Goal: Find specific page/section: Find specific page/section

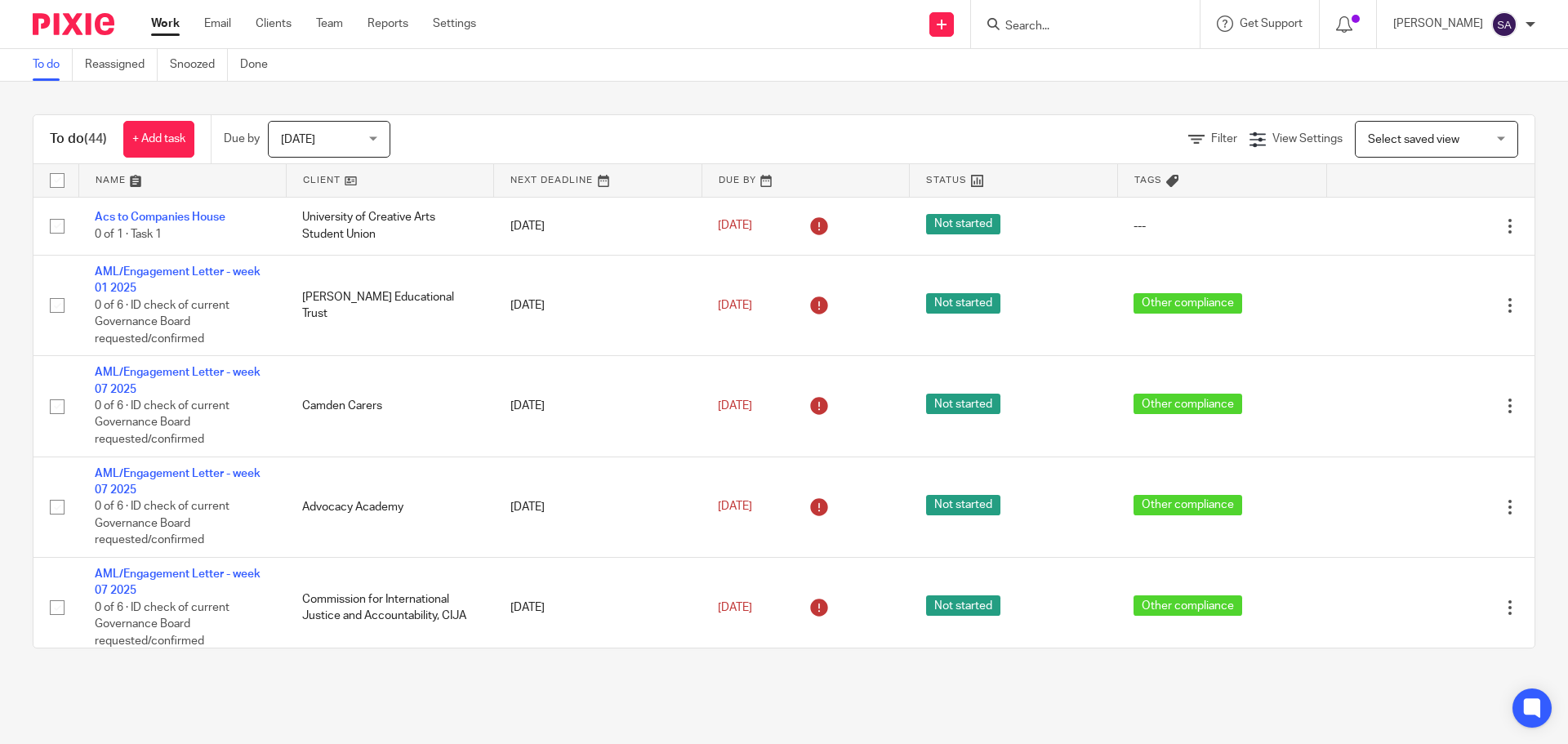
click at [1076, 23] on input "Search" at bounding box center [1077, 27] width 147 height 14
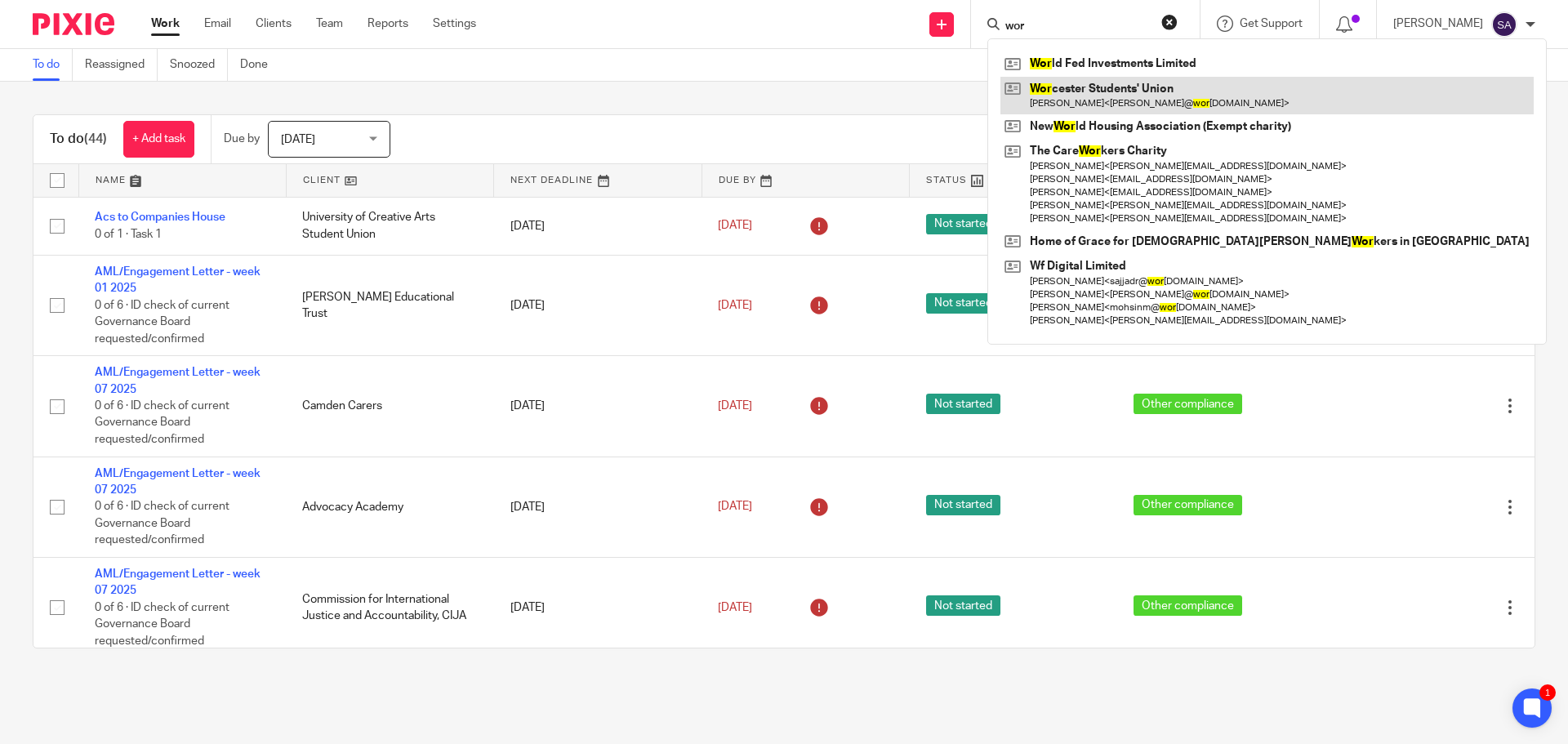
type input "wor"
click at [1114, 109] on link at bounding box center [1267, 96] width 533 height 38
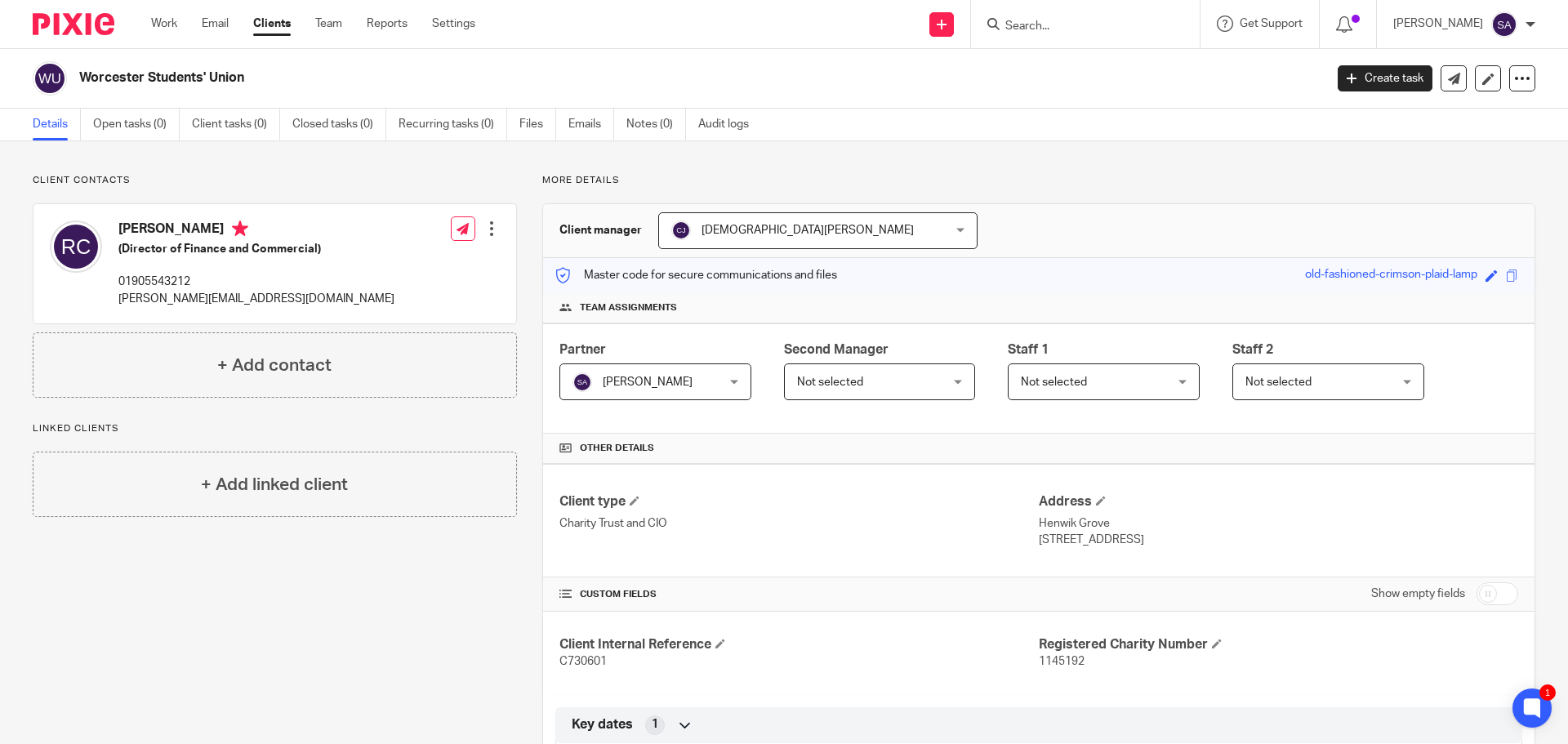
click at [1070, 31] on input "Search" at bounding box center [1077, 27] width 147 height 14
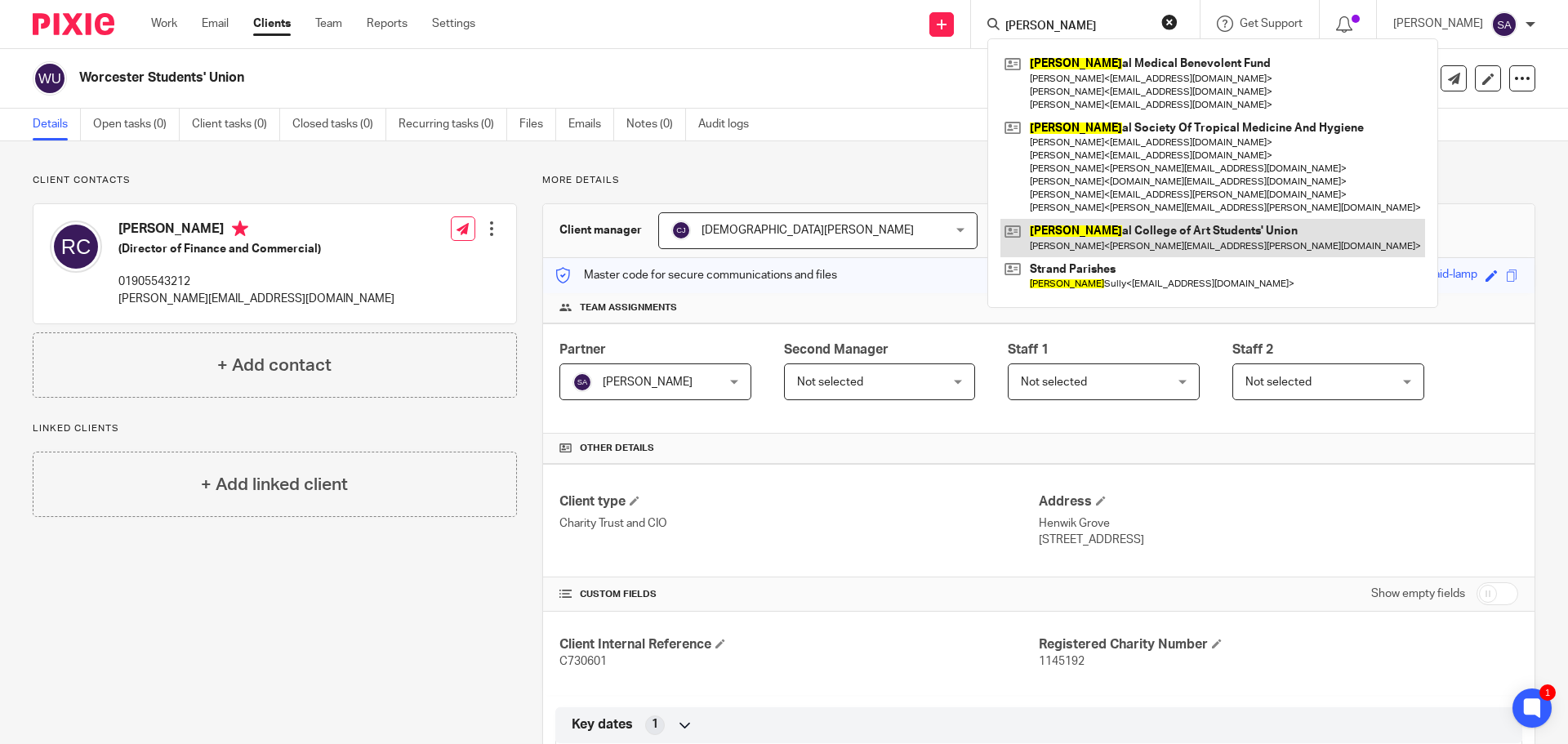
type input "roy"
click at [1202, 248] on link at bounding box center [1212, 238] width 424 height 38
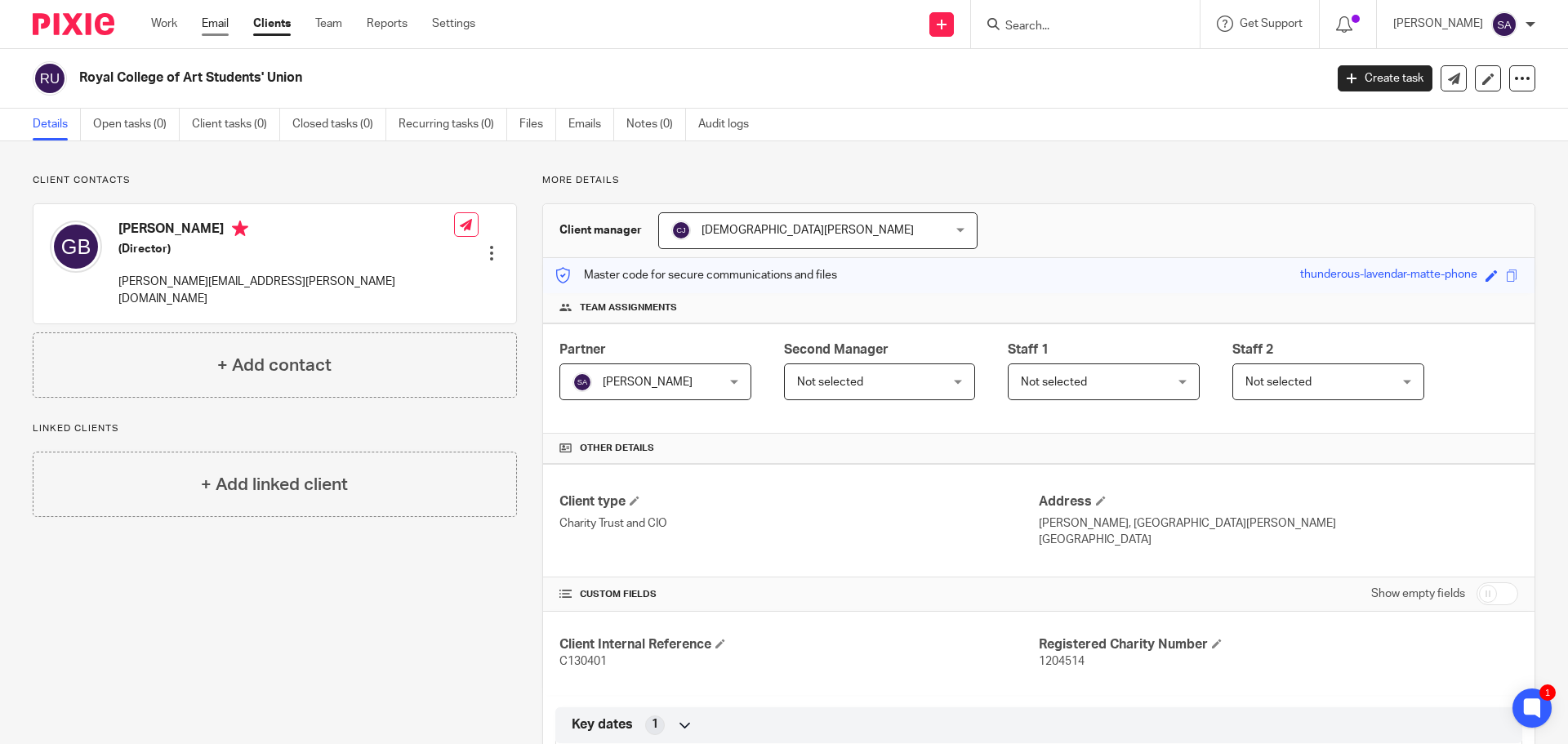
click at [212, 29] on link "Email" at bounding box center [215, 23] width 27 height 16
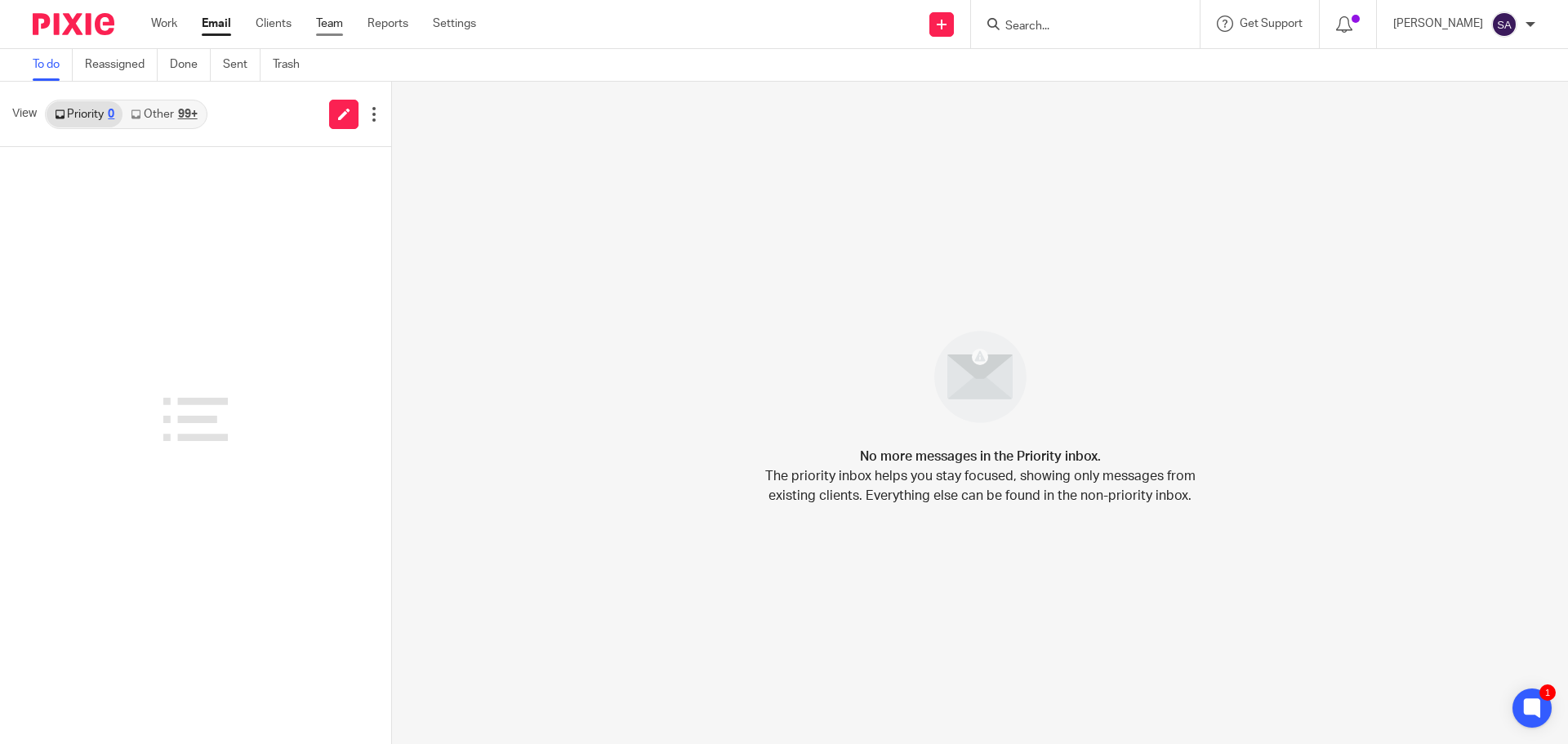
click at [324, 23] on link "Team" at bounding box center [329, 23] width 27 height 16
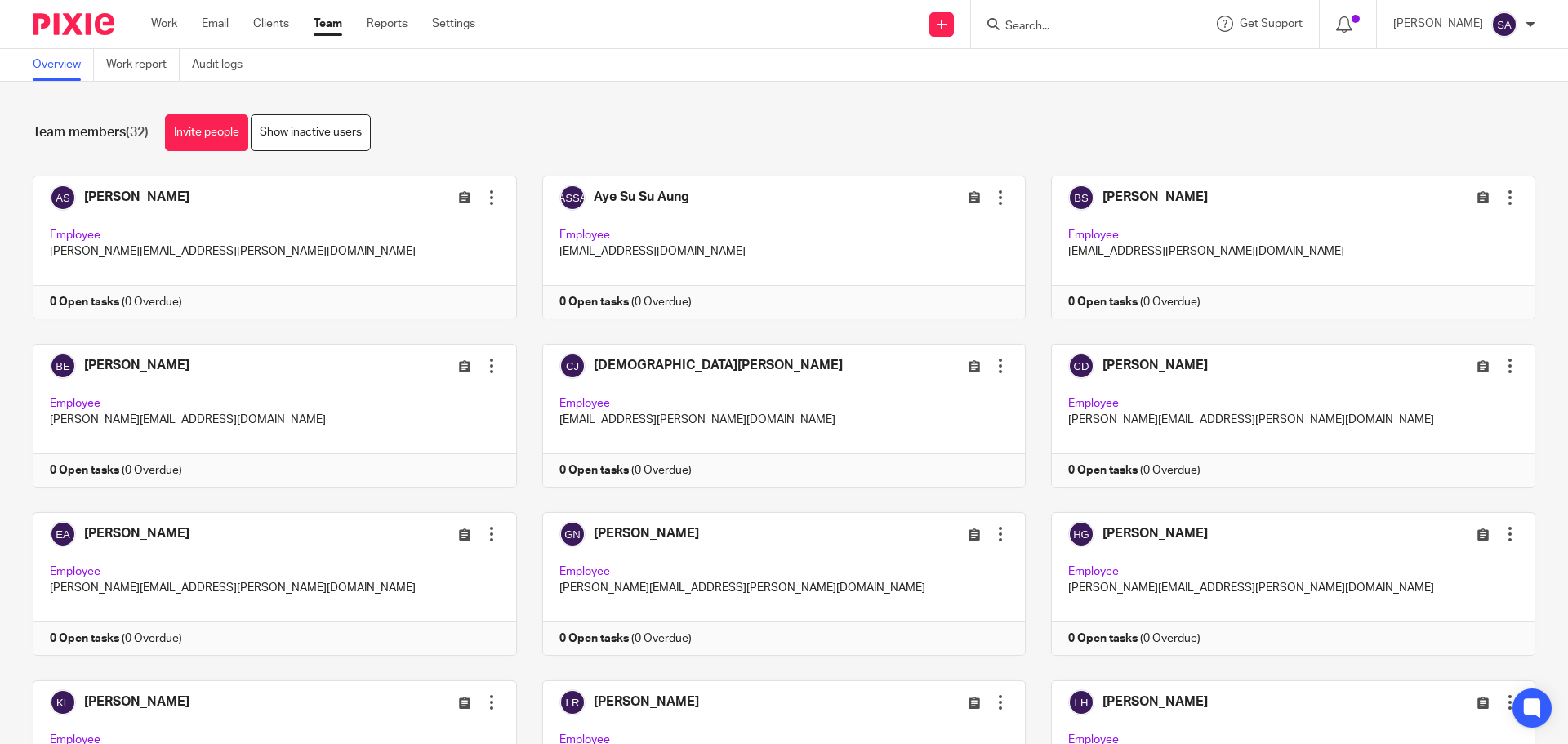
click at [1145, 26] on input "Search" at bounding box center [1077, 27] width 147 height 14
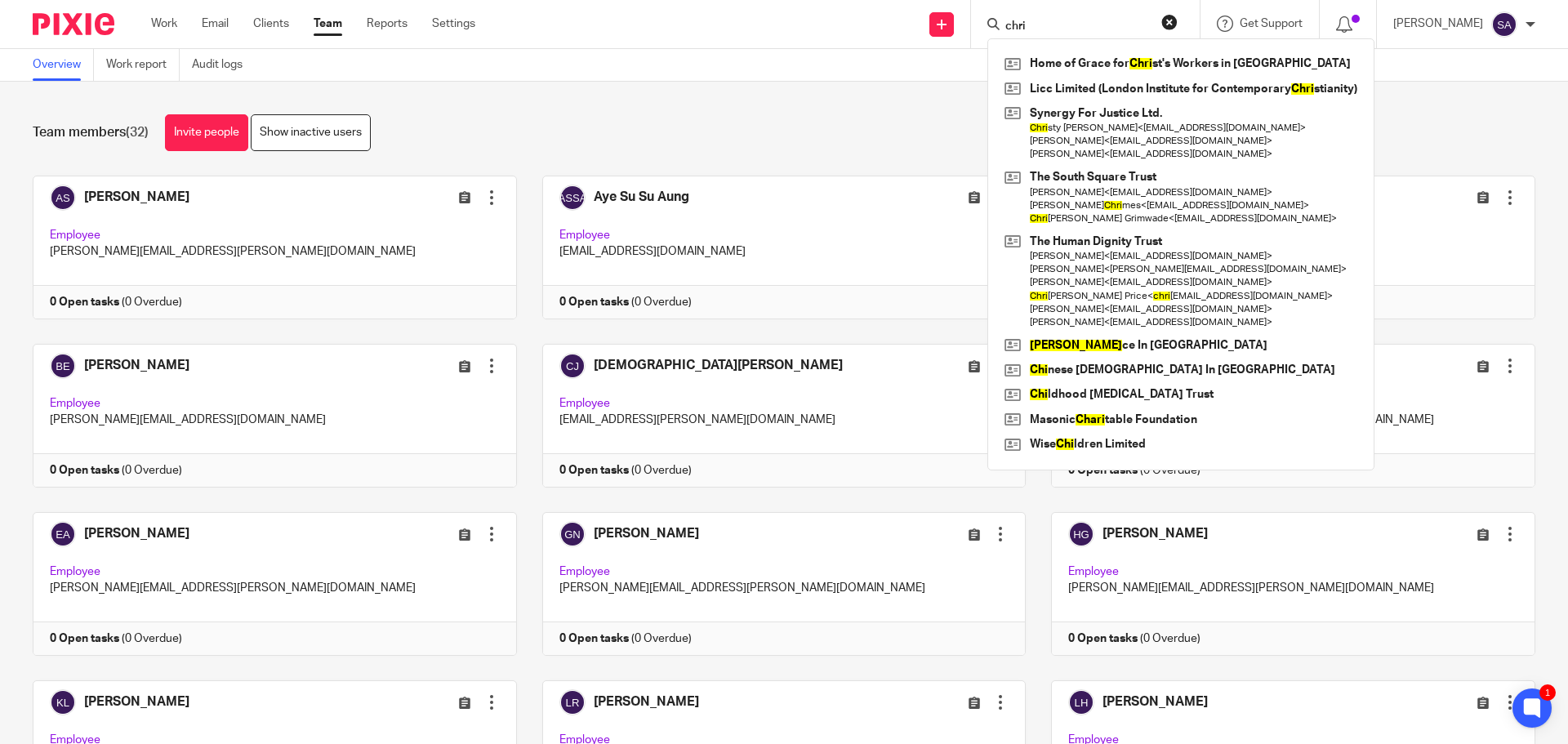
type input "chri"
click at [888, 134] on div "Team members (32) Invite people Show inactive users" at bounding box center [783, 132] width 1503 height 37
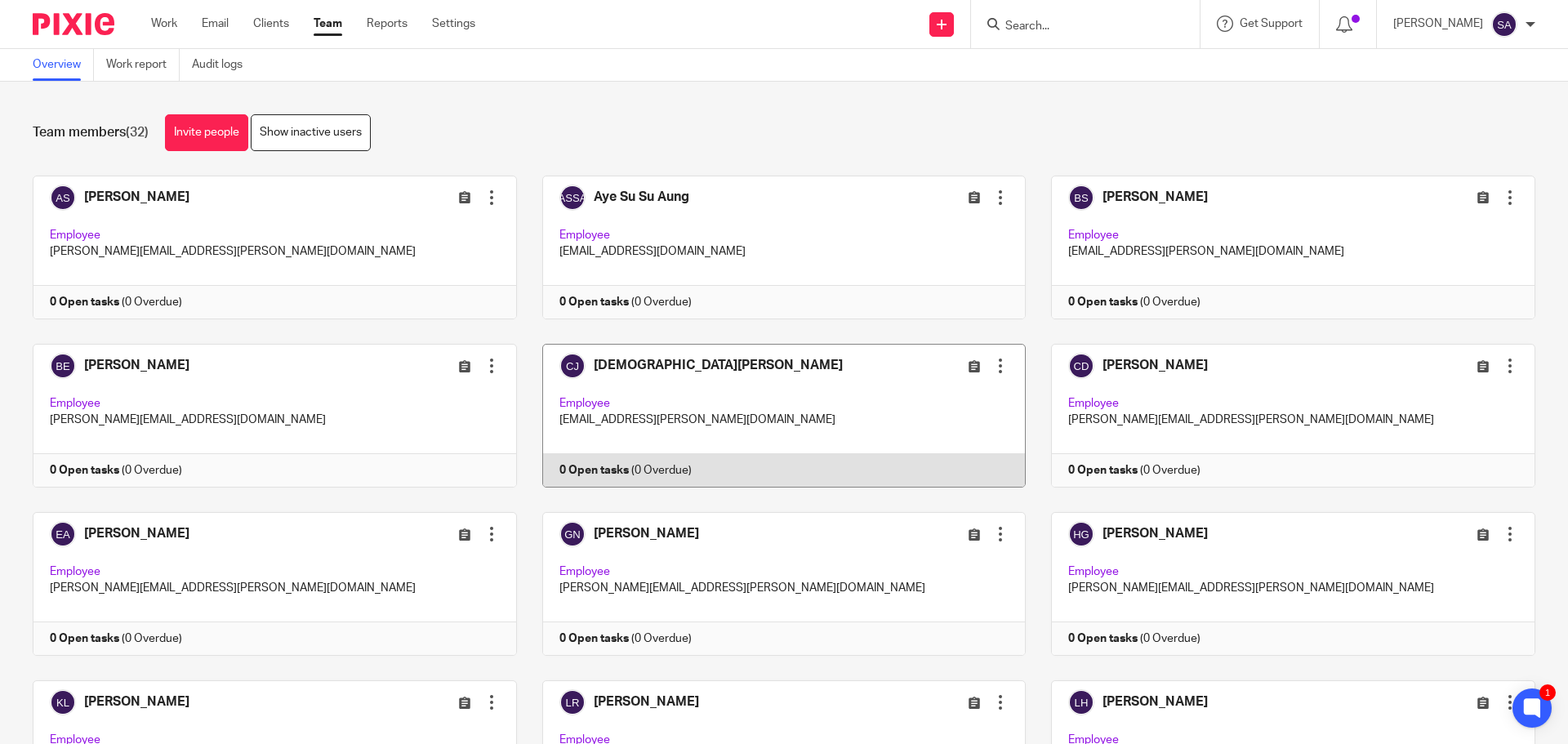
click at [659, 402] on link at bounding box center [771, 416] width 510 height 144
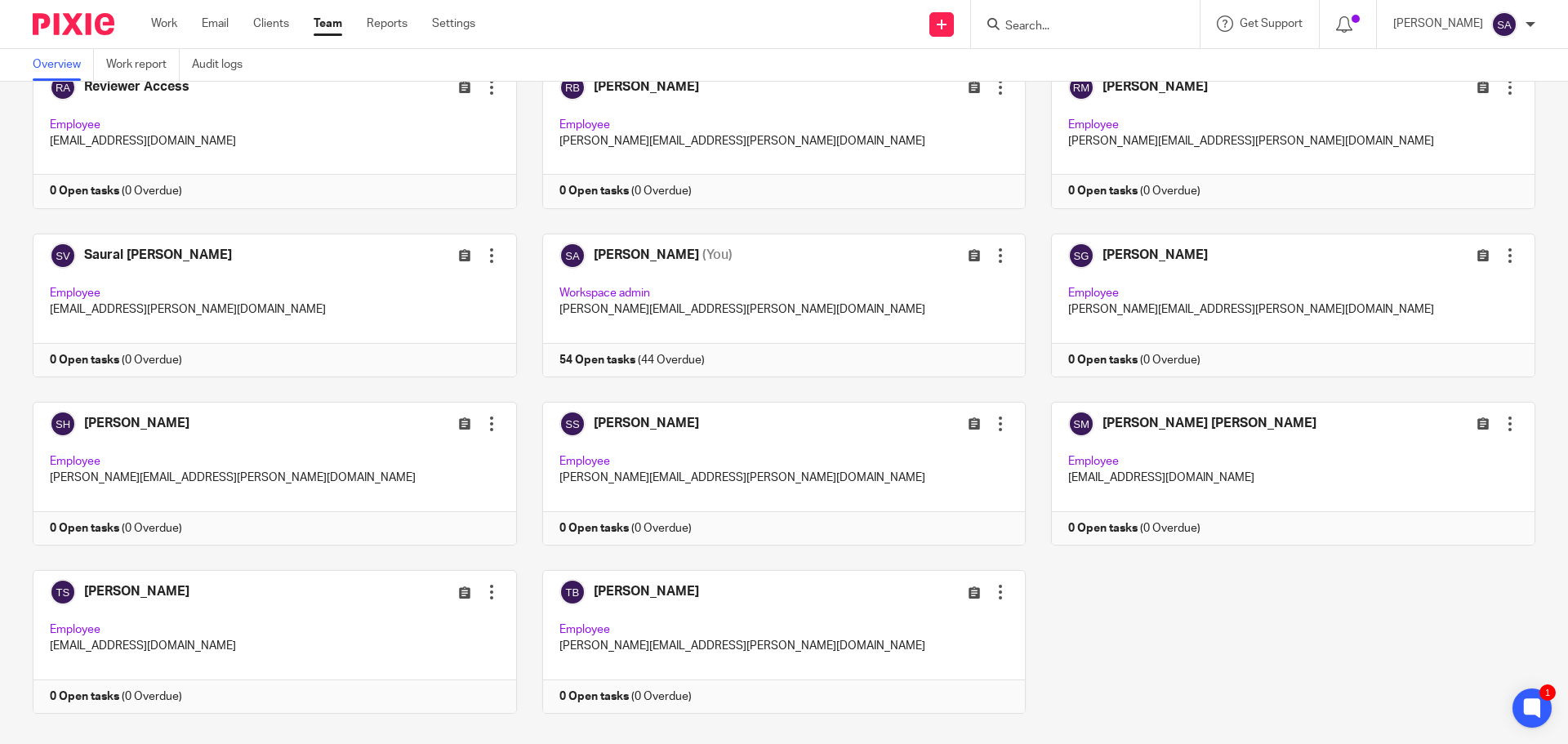
scroll to position [1317, 0]
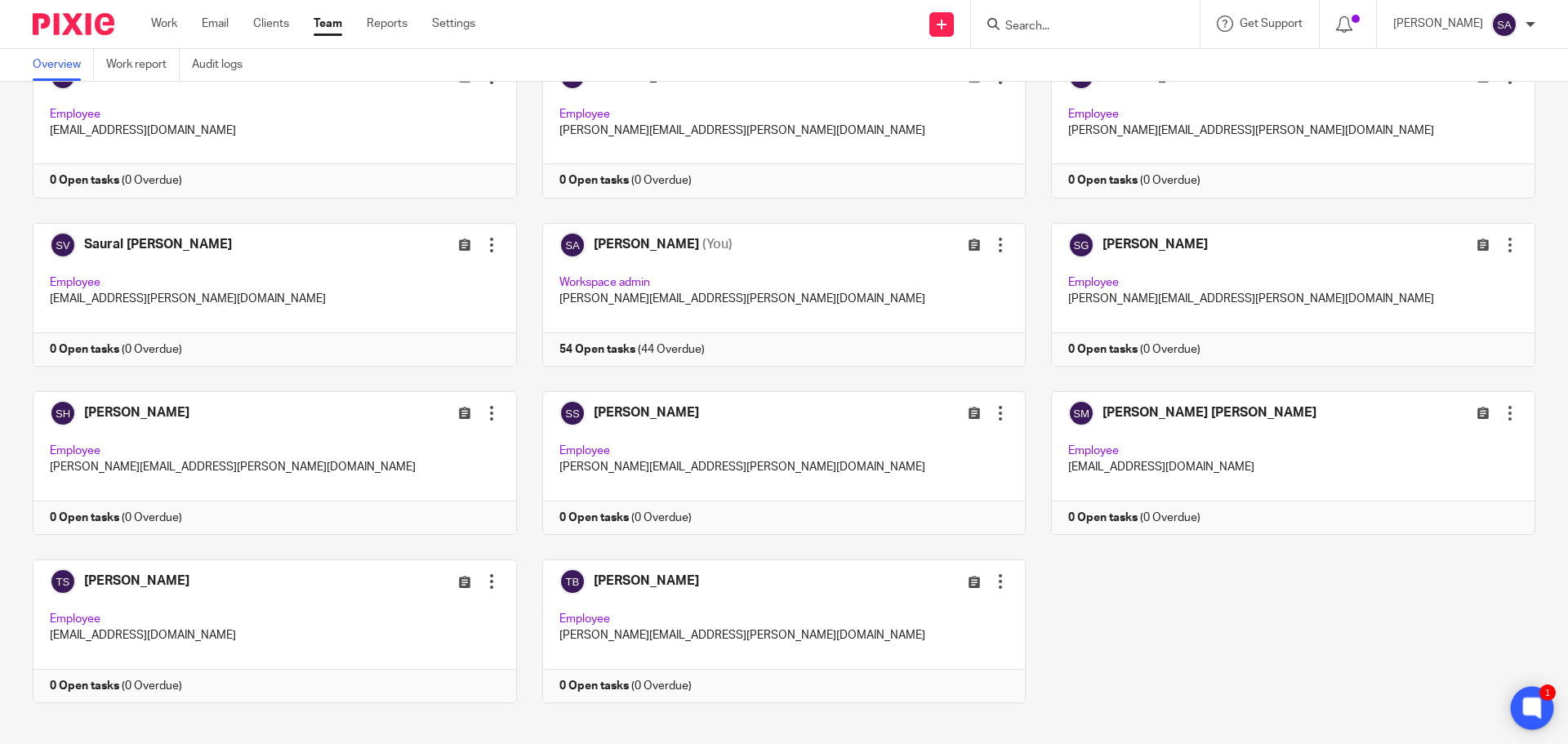
click at [1545, 706] on icon at bounding box center [1532, 709] width 27 height 27
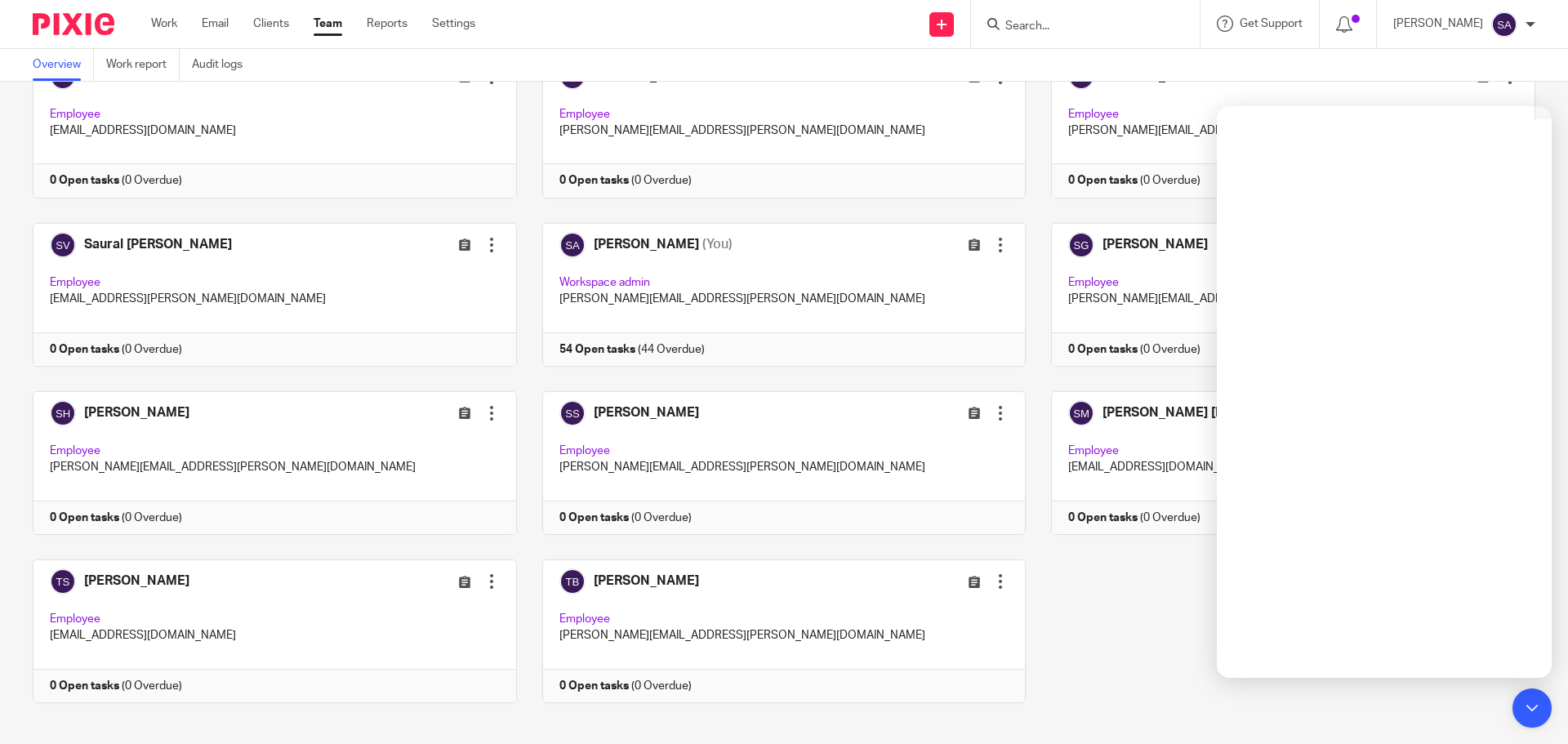
click at [1536, 708] on icon at bounding box center [1531, 708] width 13 height 13
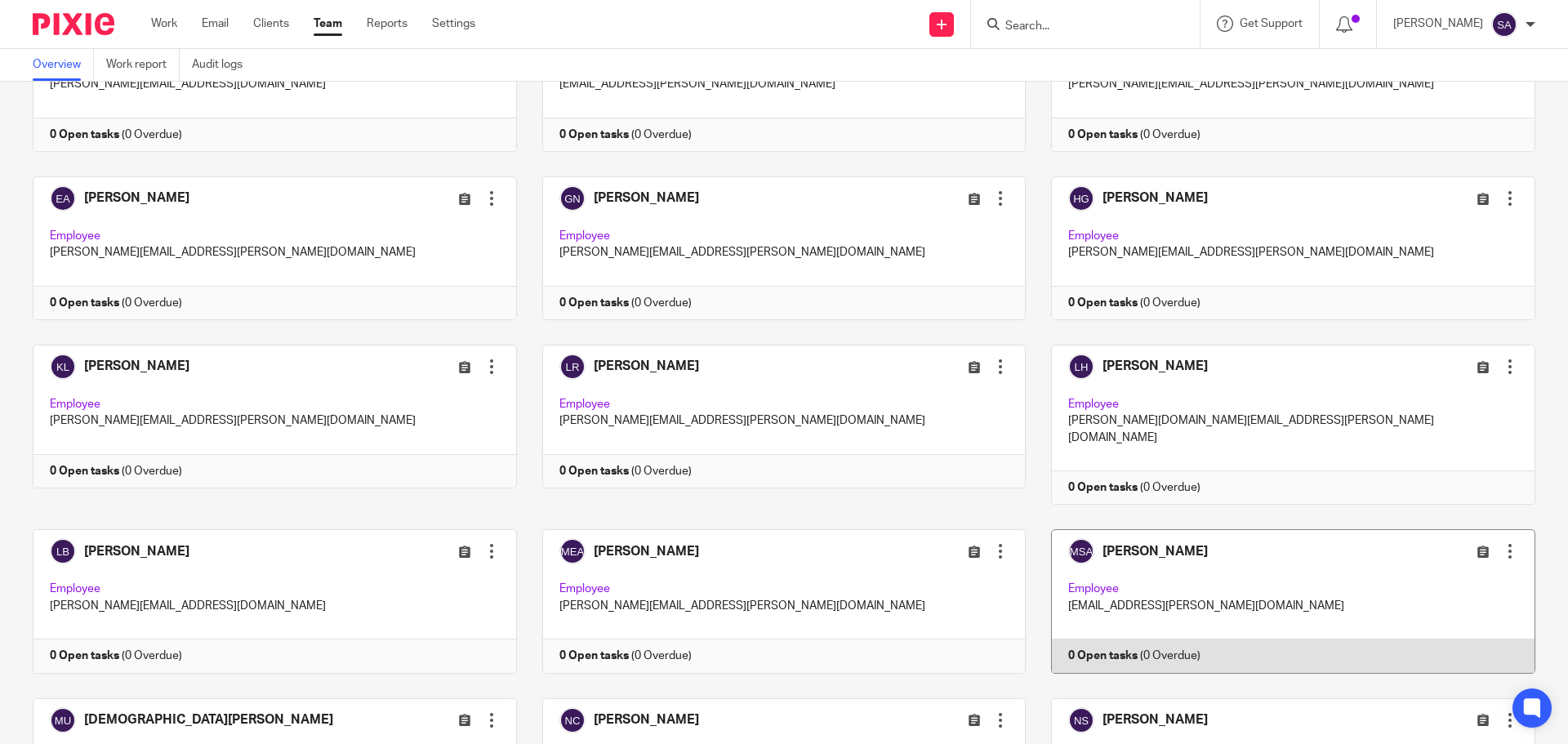
scroll to position [0, 0]
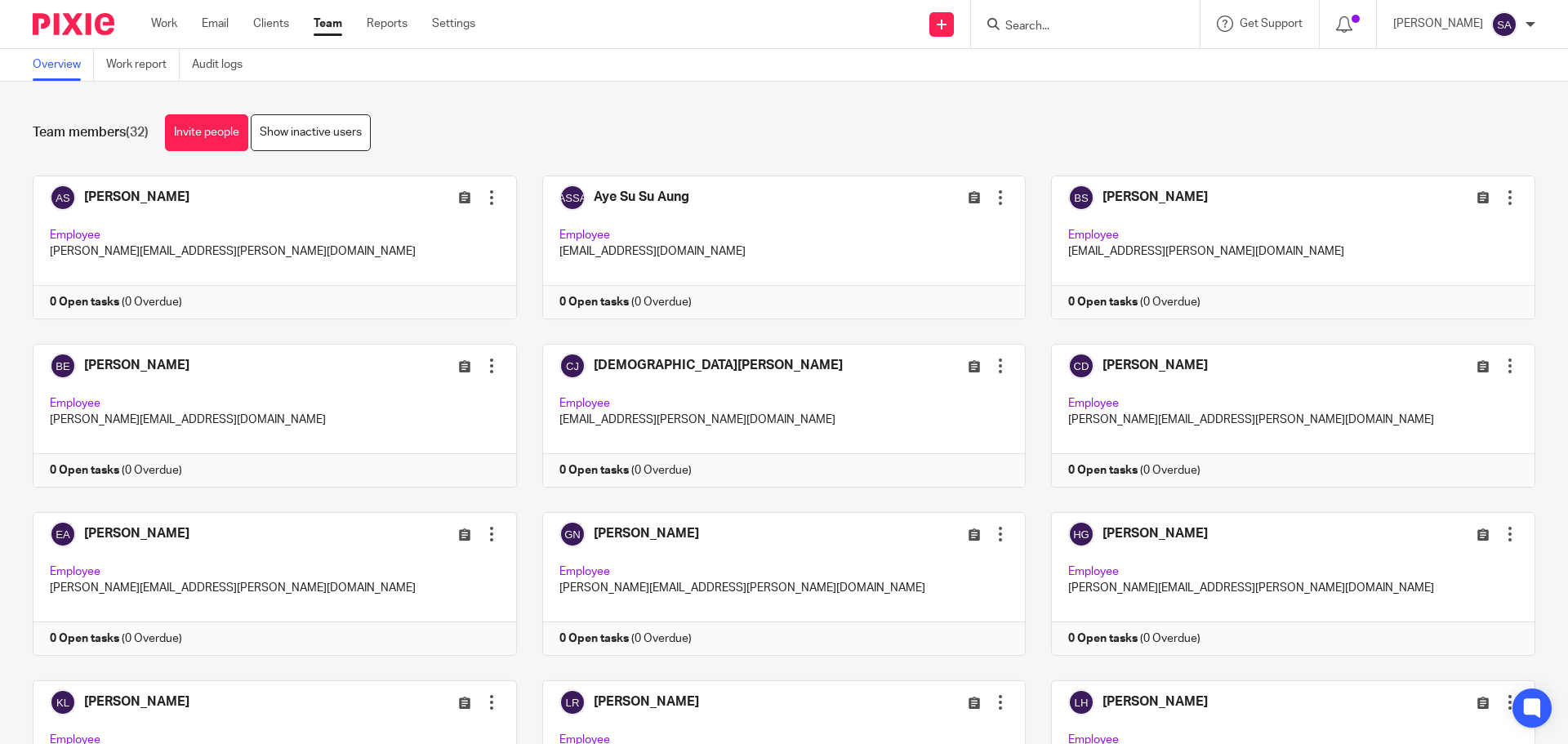
click at [1057, 103] on div "Team members (32) Invite people Show inactive users Invite team members Add inv…" at bounding box center [784, 413] width 1568 height 662
drag, startPoint x: 910, startPoint y: 128, endPoint x: 897, endPoint y: 122, distance: 14.3
click at [910, 128] on div "Team members (32) Invite people Show inactive users" at bounding box center [783, 132] width 1503 height 37
